Goal: Transaction & Acquisition: Download file/media

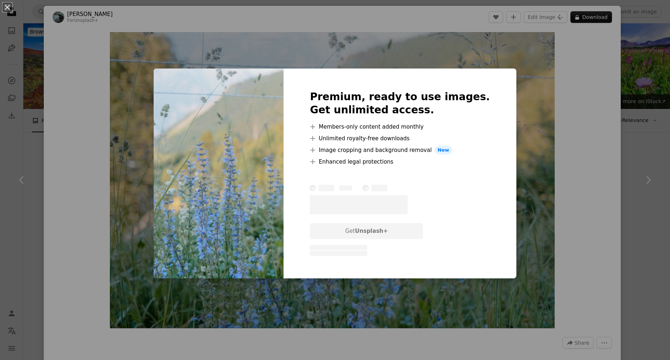
scroll to position [904, 0]
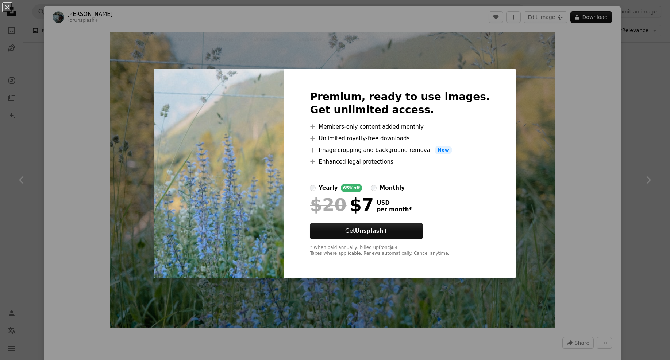
click at [109, 51] on div "An X shape Premium, ready to use images. Get unlimited access. A plus sign Memb…" at bounding box center [335, 180] width 670 height 360
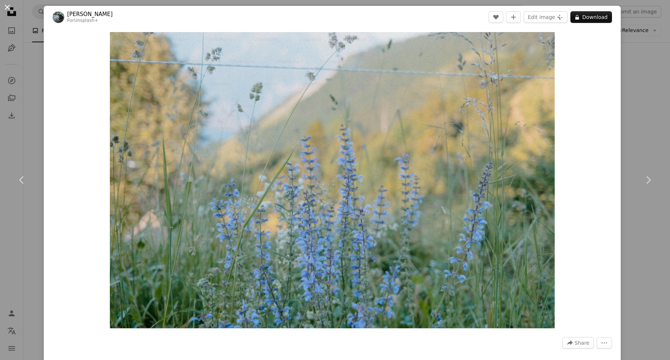
click at [5, 9] on button "An X shape" at bounding box center [7, 7] width 9 height 9
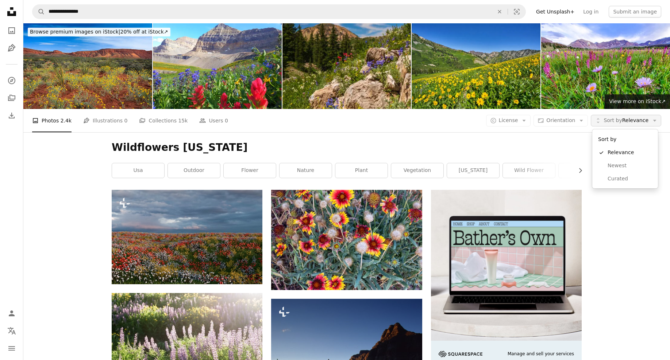
click at [621, 119] on span "Sort by" at bounding box center [612, 120] width 18 height 6
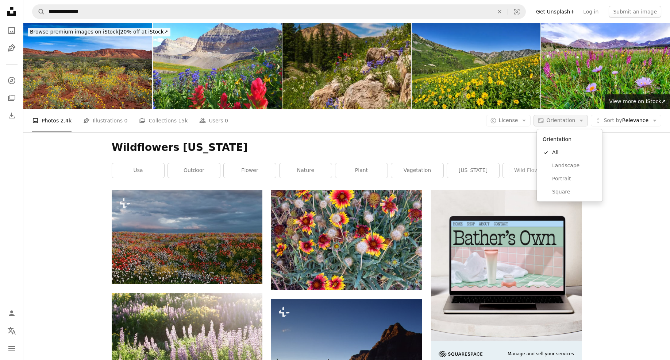
click at [580, 120] on icon "Arrow down" at bounding box center [581, 120] width 7 height 7
click at [517, 122] on span "License" at bounding box center [508, 120] width 19 height 6
click at [500, 174] on link "Free" at bounding box center [523, 179] width 60 height 13
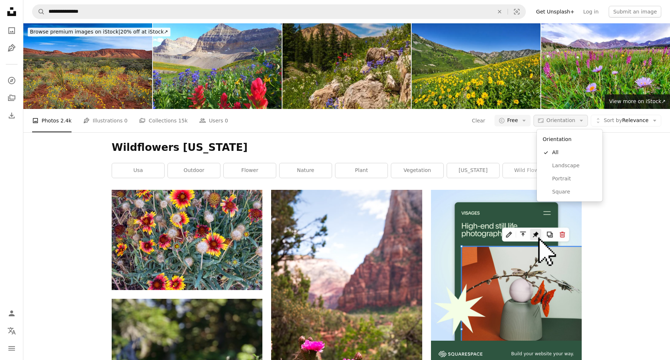
click at [549, 120] on button "Aspect ratio Orientation Arrow down" at bounding box center [560, 121] width 54 height 12
click at [566, 166] on span "Landscape" at bounding box center [574, 165] width 44 height 7
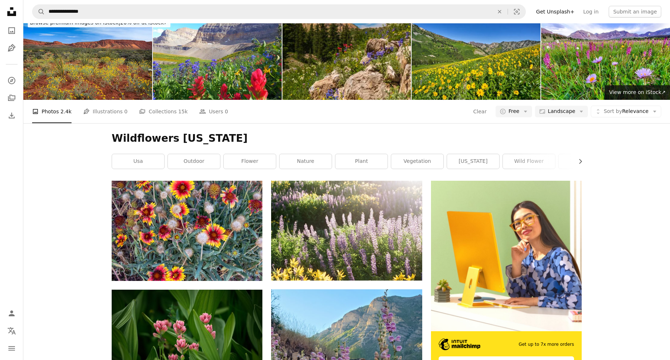
scroll to position [103, 0]
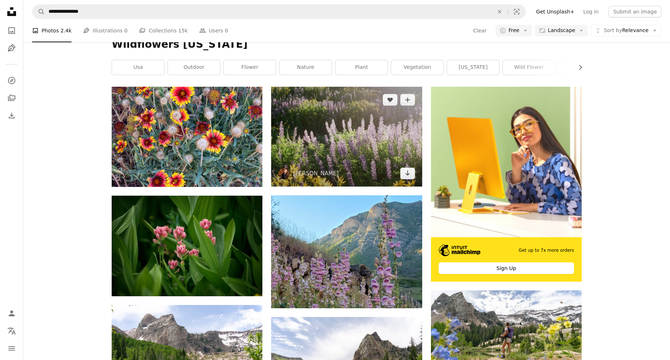
click at [384, 136] on img at bounding box center [346, 137] width 151 height 100
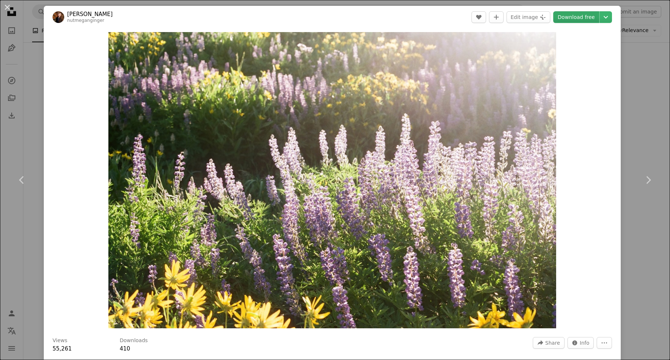
click at [570, 15] on link "Download free" at bounding box center [576, 17] width 46 height 12
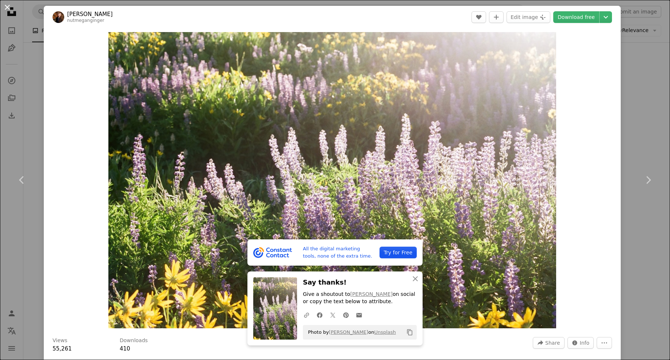
click at [3, 7] on button "An X shape" at bounding box center [7, 7] width 9 height 9
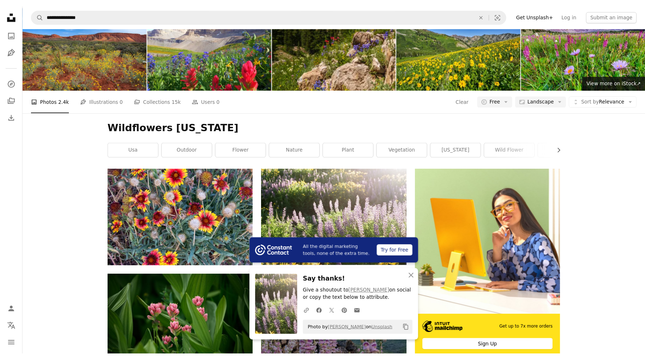
scroll to position [15, 0]
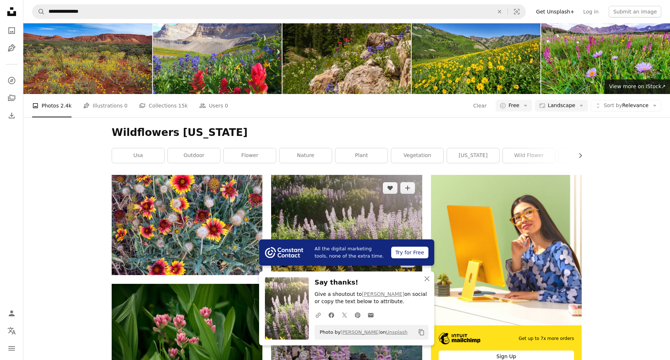
click at [338, 192] on img at bounding box center [346, 225] width 151 height 100
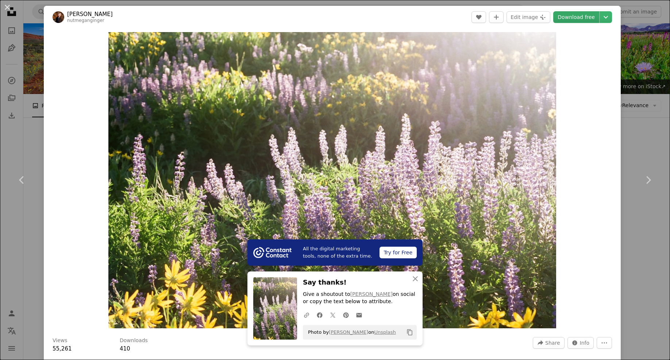
click at [584, 20] on link "Download free" at bounding box center [576, 17] width 46 height 12
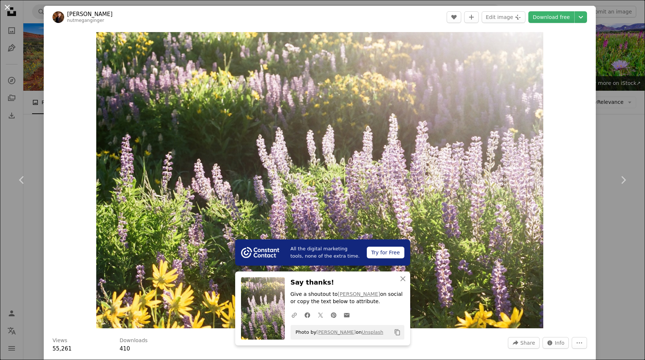
click at [7, 9] on button "An X shape" at bounding box center [7, 7] width 9 height 9
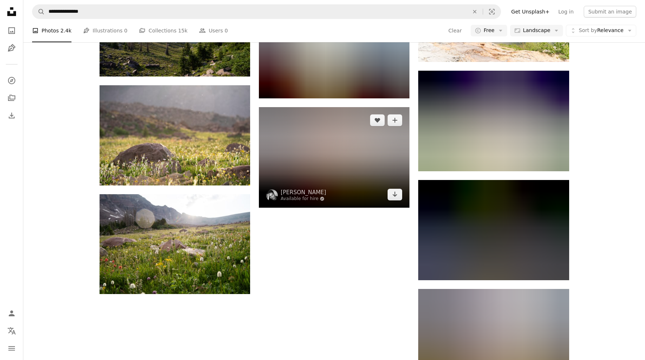
scroll to position [648, 0]
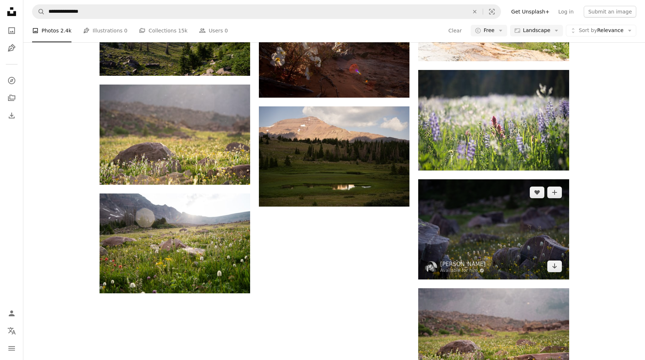
click at [458, 221] on img at bounding box center [493, 229] width 151 height 100
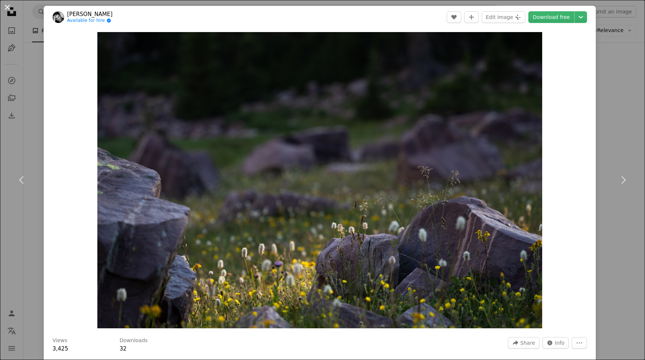
click at [9, 8] on button "An X shape" at bounding box center [7, 7] width 9 height 9
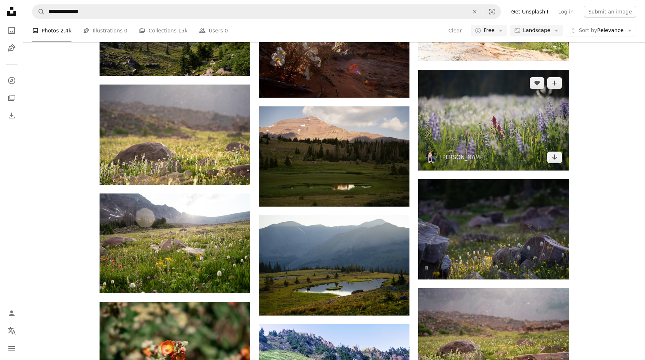
click at [532, 117] on img at bounding box center [493, 120] width 151 height 100
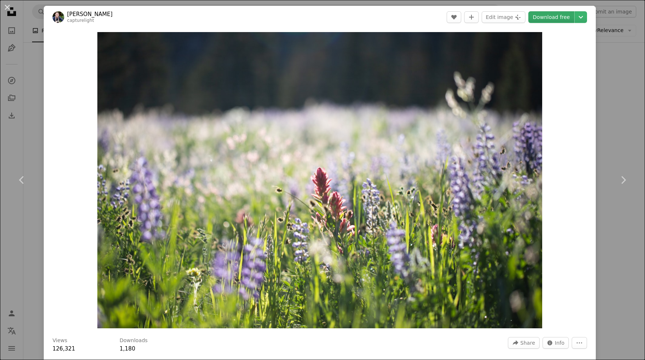
click at [557, 13] on link "Download free" at bounding box center [551, 17] width 46 height 12
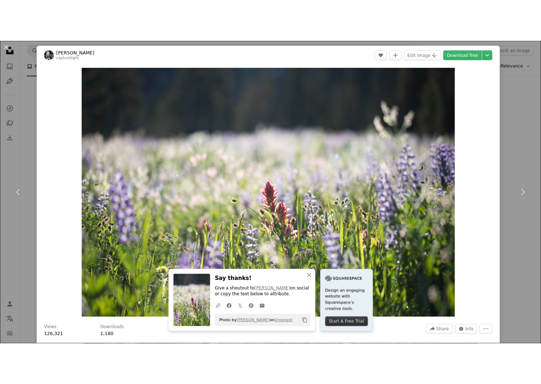
scroll to position [643, 0]
